Goal: Transaction & Acquisition: Book appointment/travel/reservation

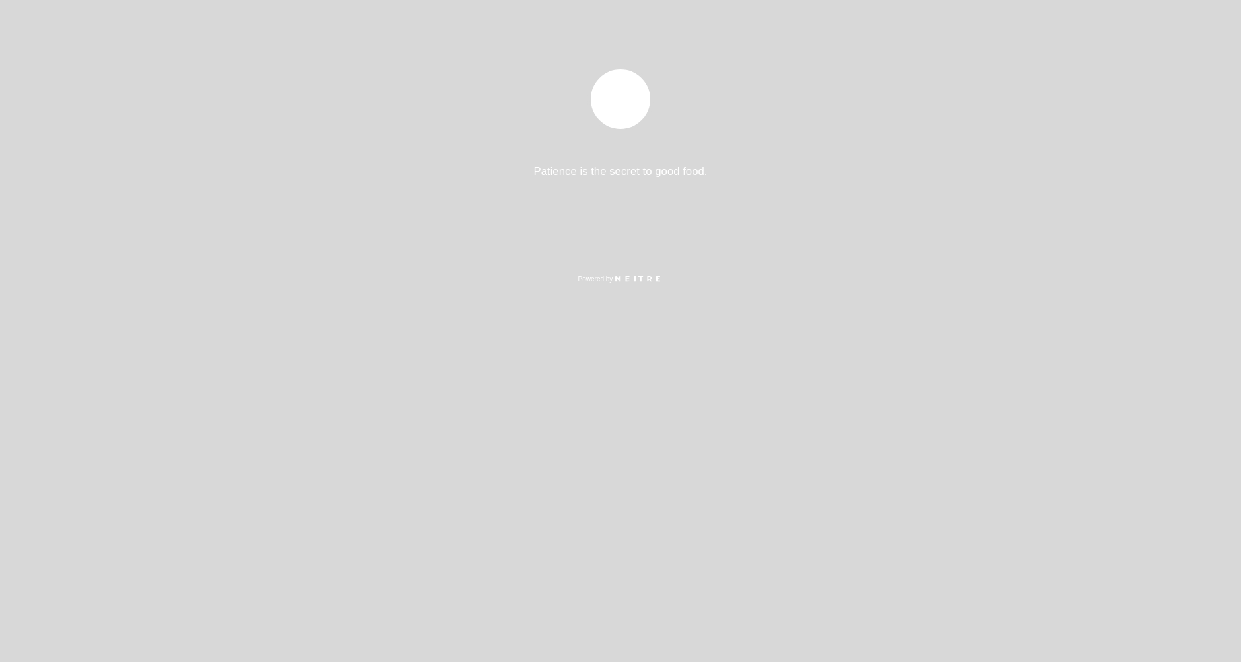
select select "es"
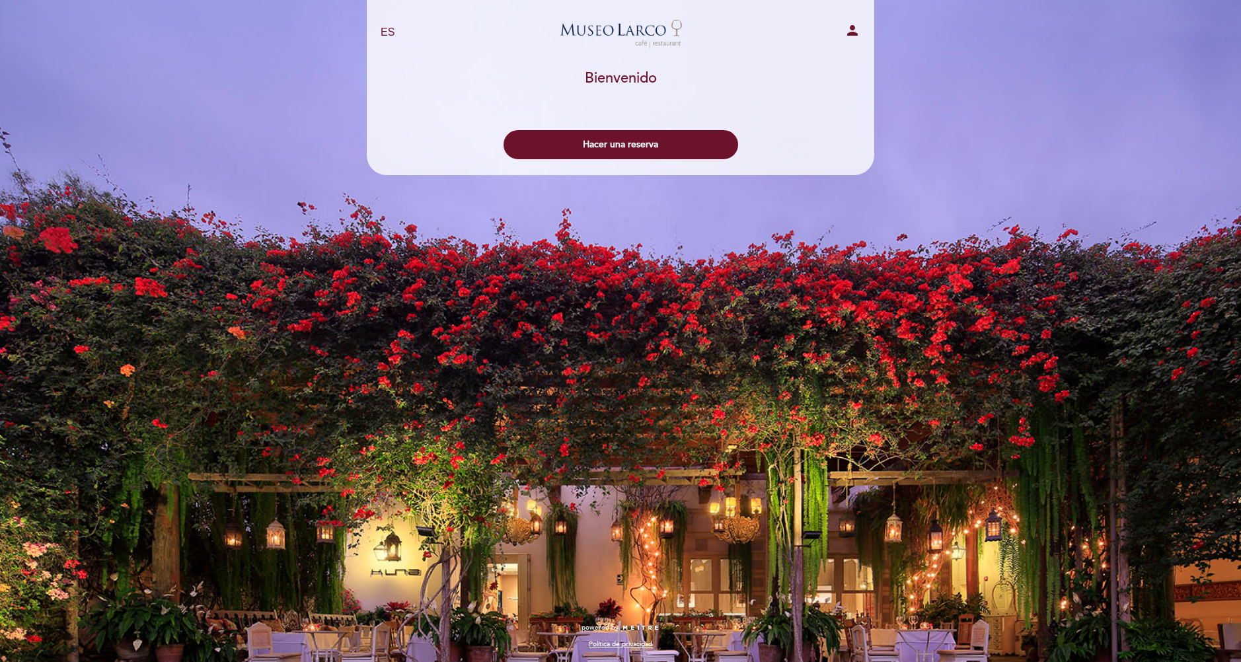
click at [768, 235] on div "Patience is the secret to good food. Powered by" at bounding box center [621, 174] width 1204 height 211
drag, startPoint x: 464, startPoint y: 235, endPoint x: 772, endPoint y: 268, distance: 309.6
click at [807, 310] on div "EN ES PT [GEOGRAPHIC_DATA][PERSON_NAME] - Restaurant person [GEOGRAPHIC_DATA] […" at bounding box center [620, 331] width 1241 height 662
click at [628, 143] on button "Hacer una reserva" at bounding box center [620, 144] width 235 height 29
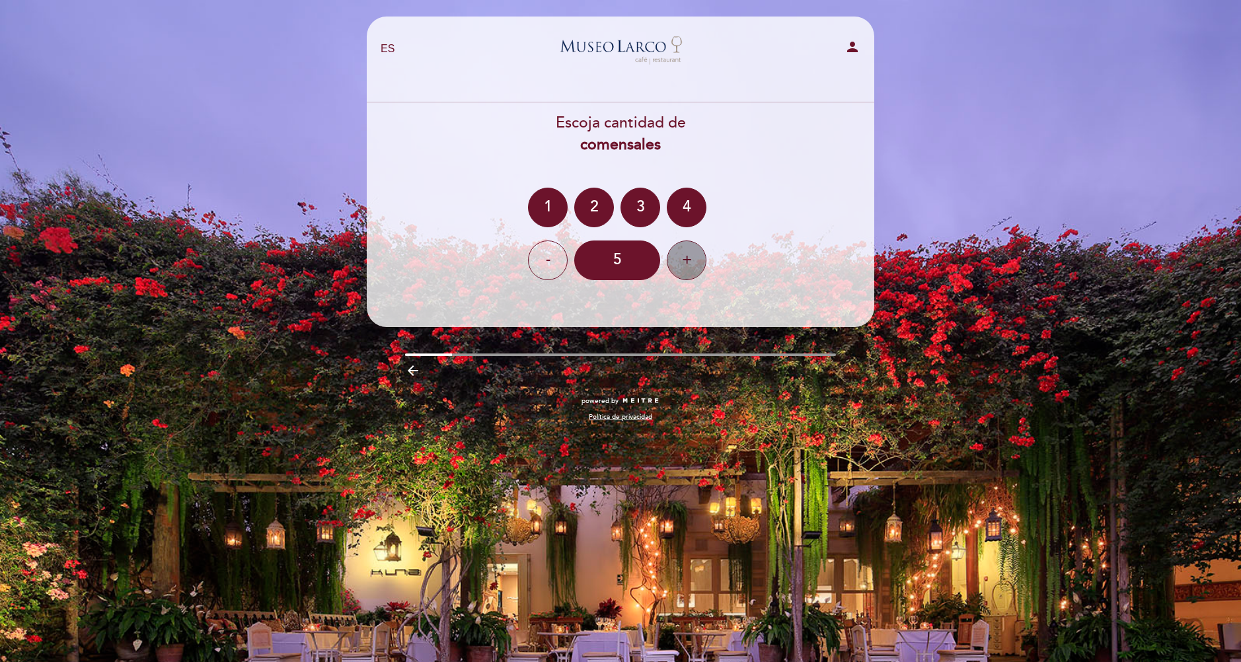
click at [690, 260] on div "+" at bounding box center [687, 261] width 40 height 40
click at [553, 256] on div "-" at bounding box center [548, 261] width 40 height 40
click at [587, 207] on div "2" at bounding box center [594, 208] width 40 height 40
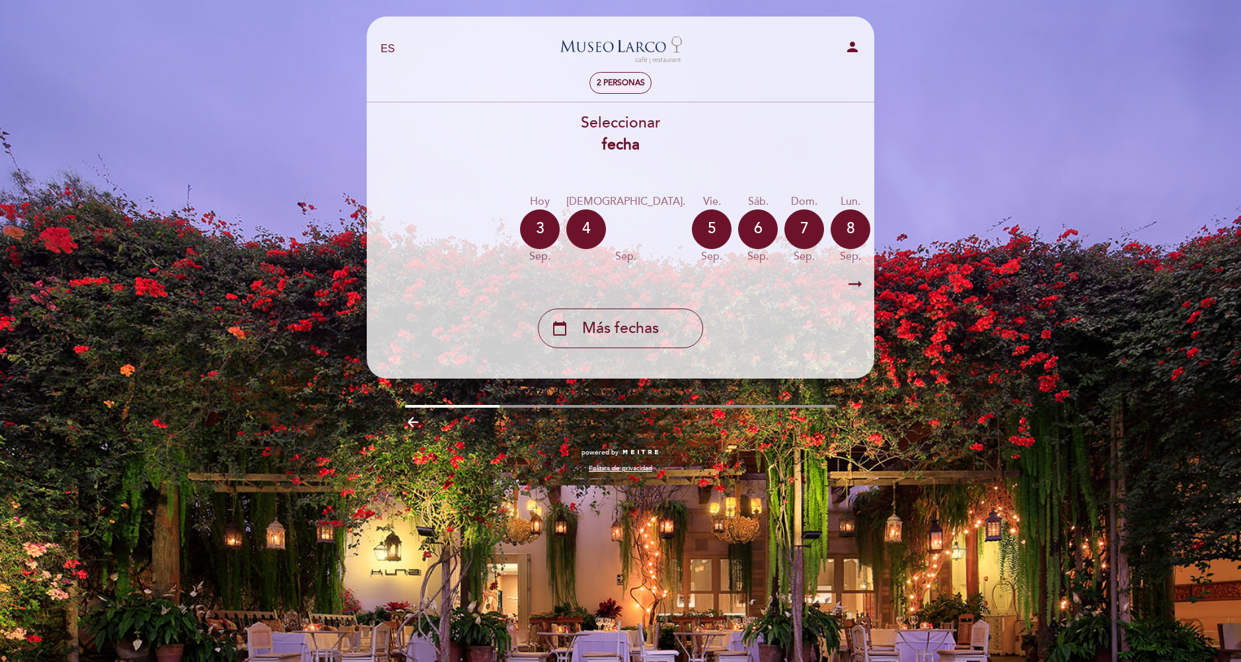
click at [862, 285] on icon "arrow_right_alt" at bounding box center [855, 284] width 20 height 28
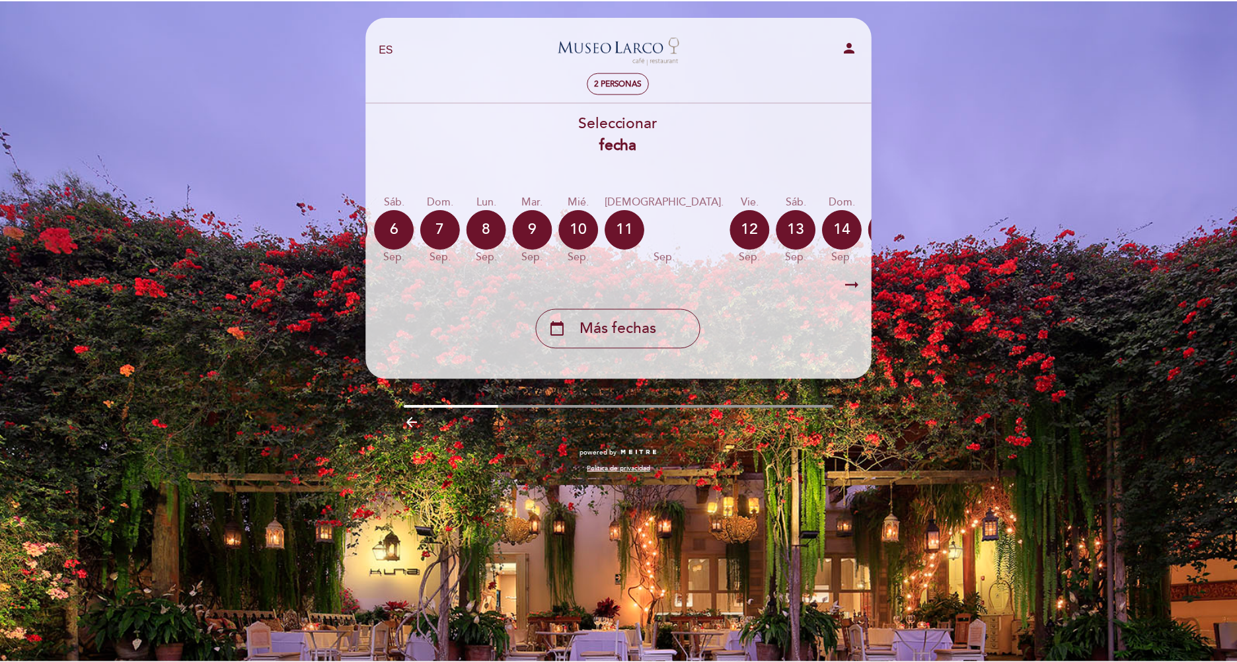
scroll to position [0, 385]
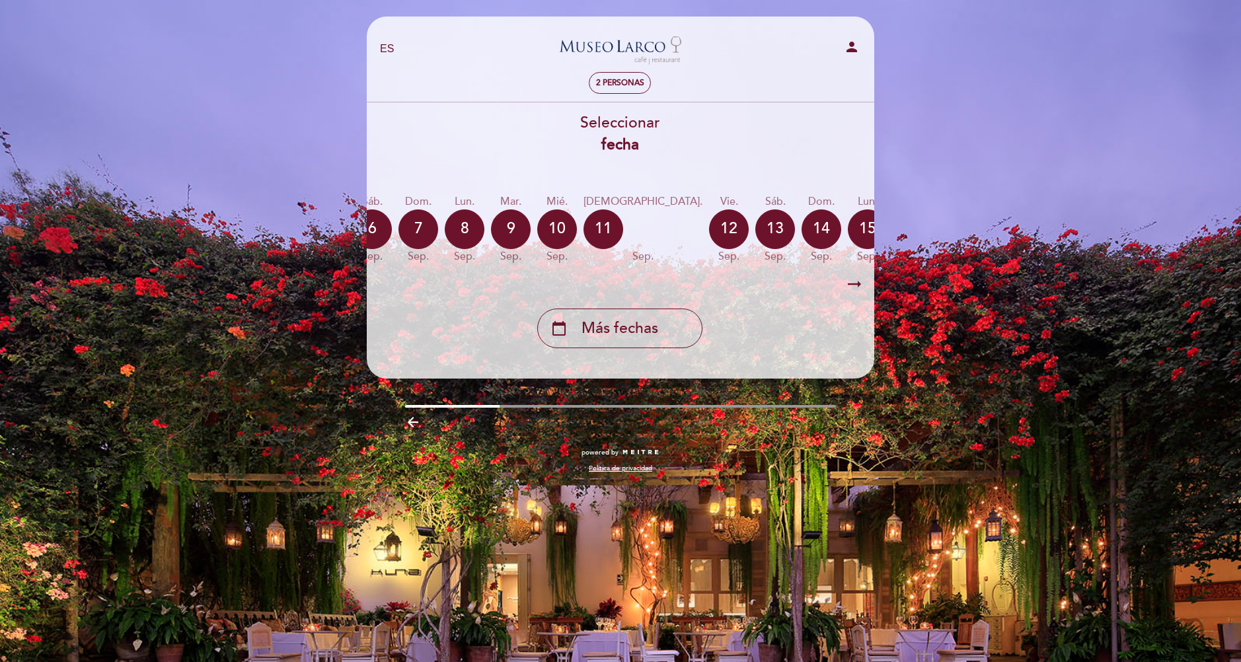
click at [986, 233] on div "calendar_today" at bounding box center [1006, 229] width 40 height 40
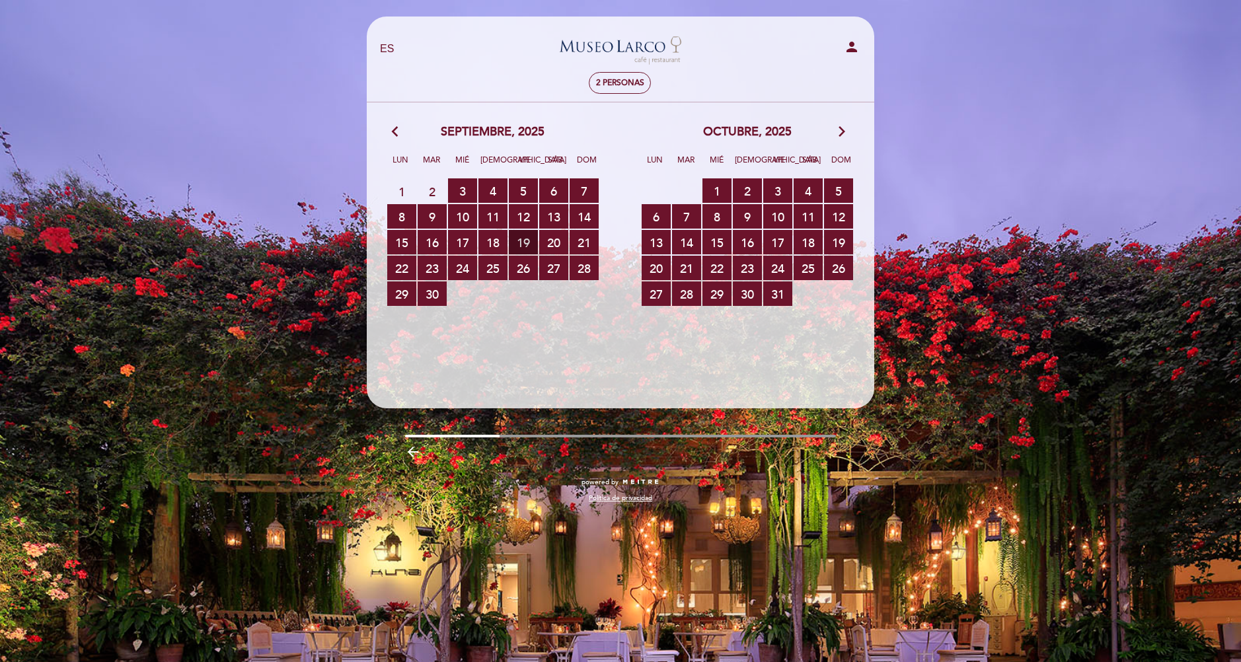
click at [520, 240] on span "19 RESERVAS DISPONIBLES" at bounding box center [523, 242] width 29 height 24
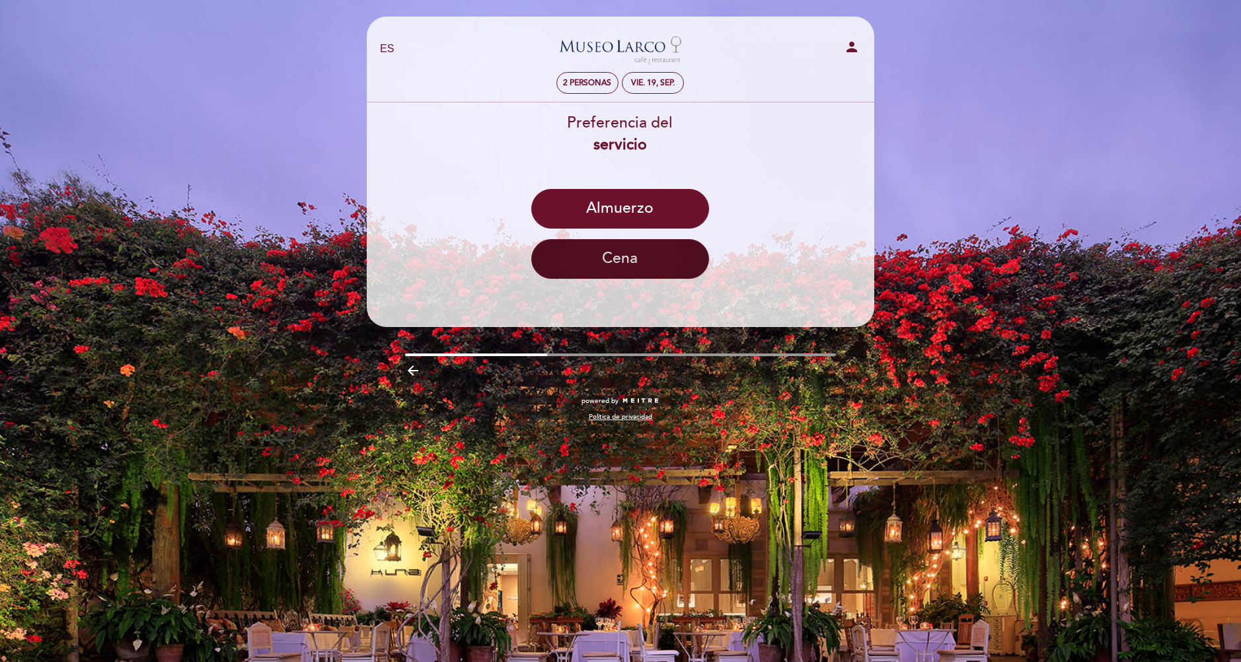
click at [657, 264] on button "Cena" at bounding box center [620, 259] width 178 height 40
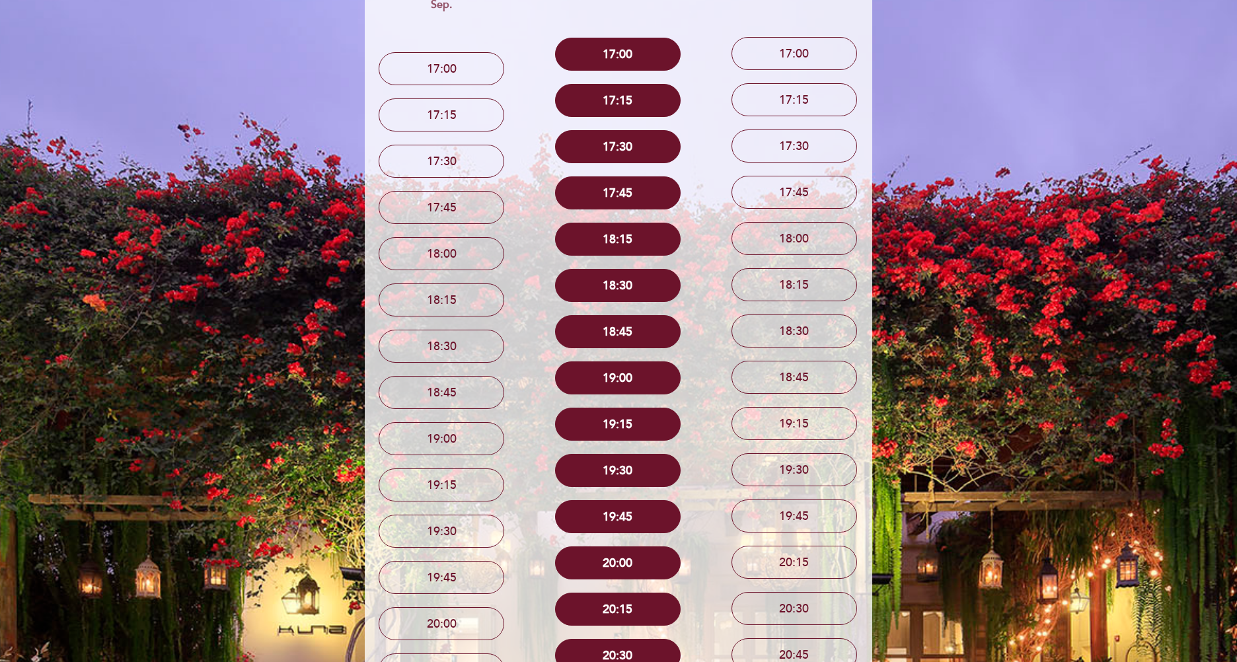
scroll to position [128, 0]
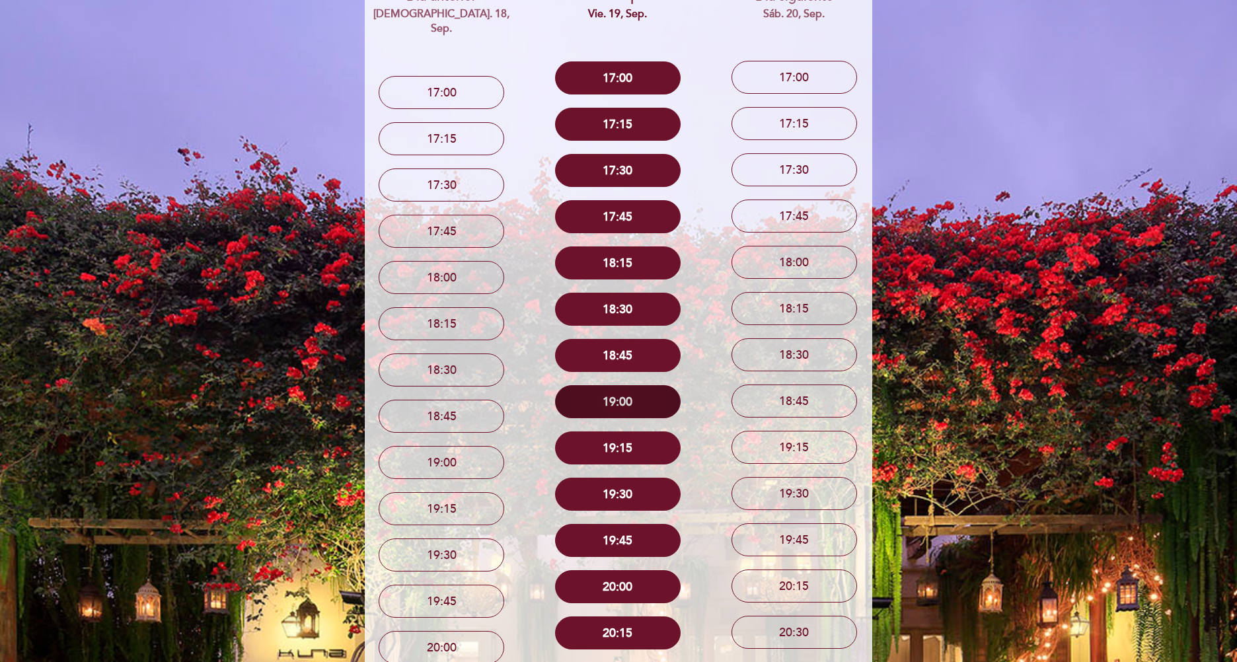
click at [653, 402] on button "19:00" at bounding box center [618, 401] width 126 height 33
